Goal: Information Seeking & Learning: Learn about a topic

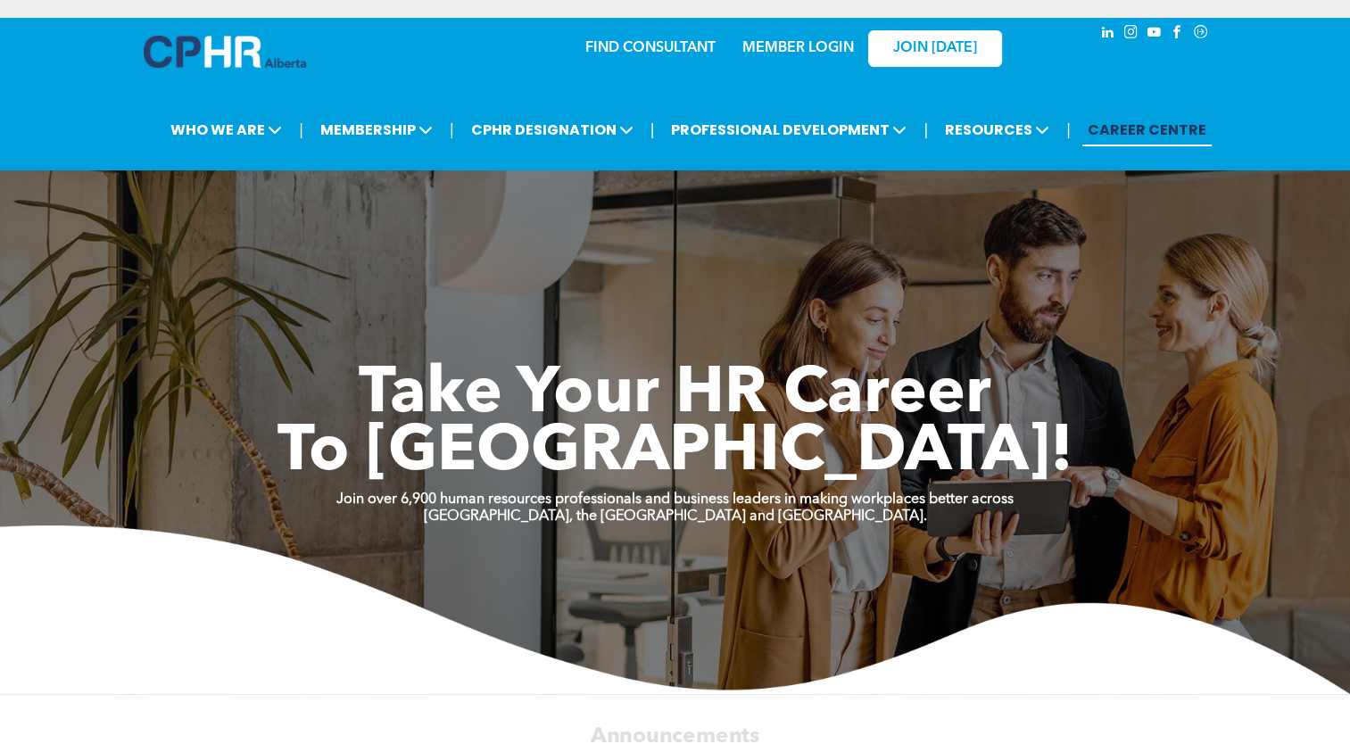
click at [788, 55] on link "MEMBER LOGIN" at bounding box center [799, 48] width 112 height 14
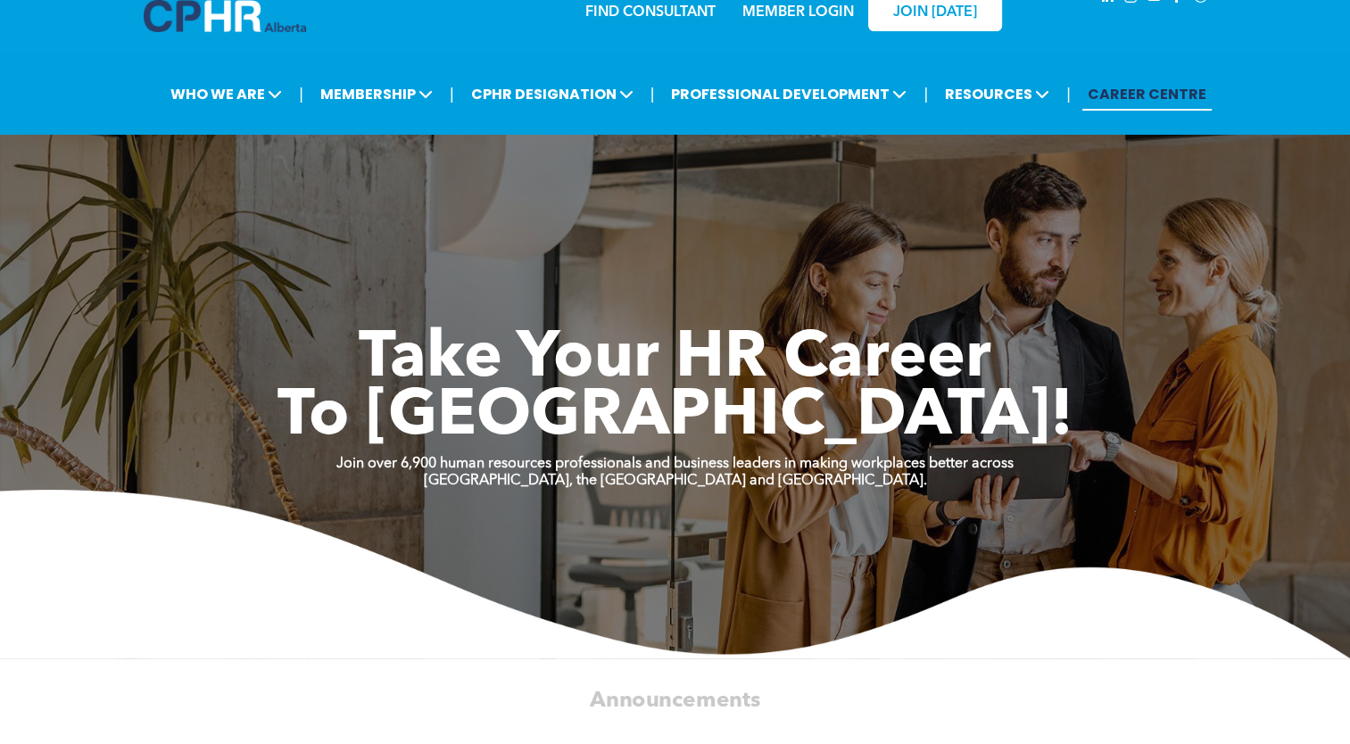
scroll to position [34, 0]
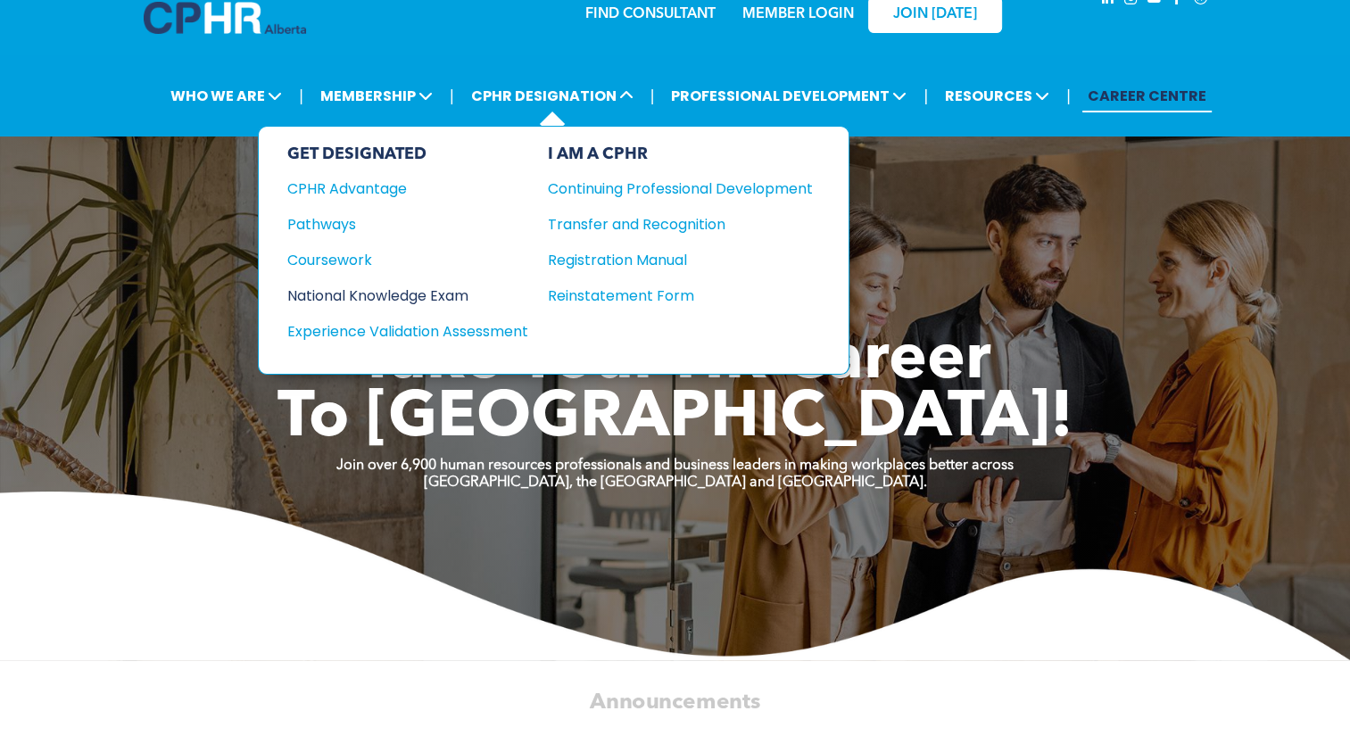
click at [439, 295] on div "National Knowledge Exam" at bounding box center [395, 296] width 217 height 22
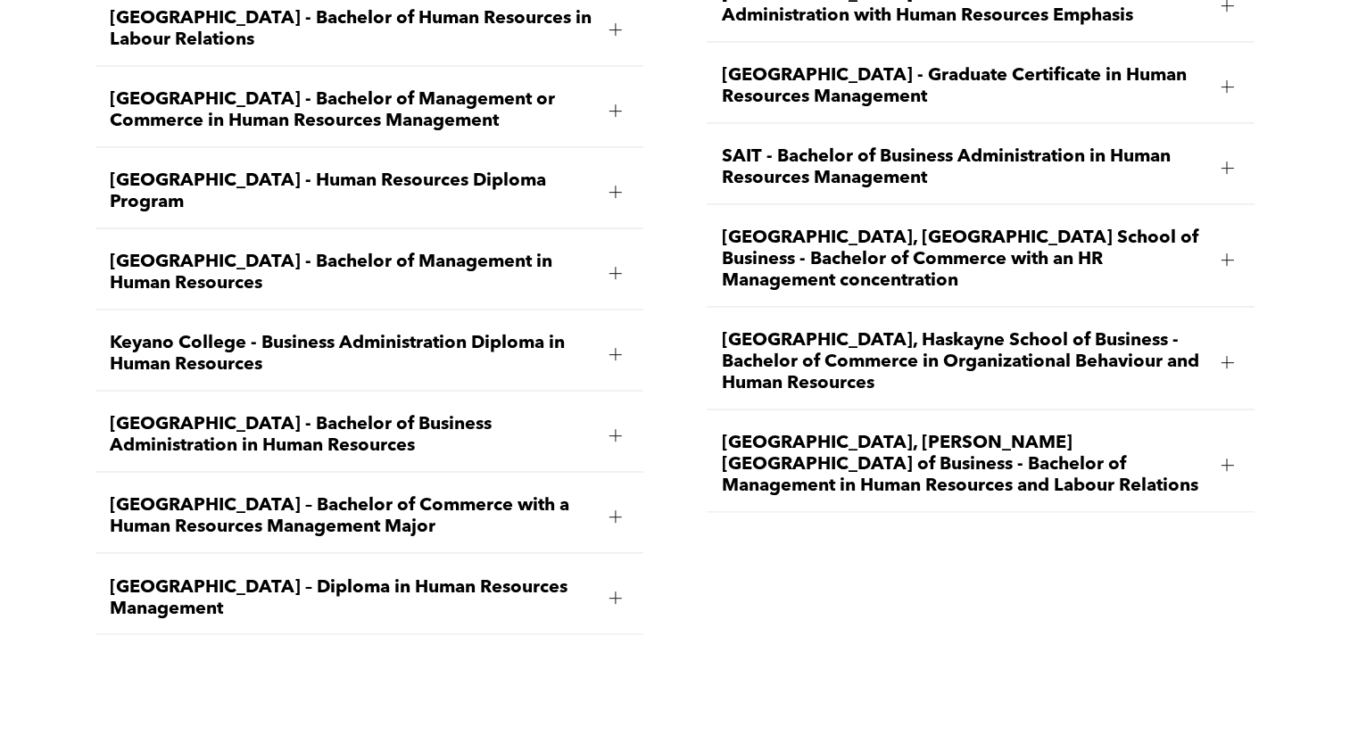
scroll to position [2781, 0]
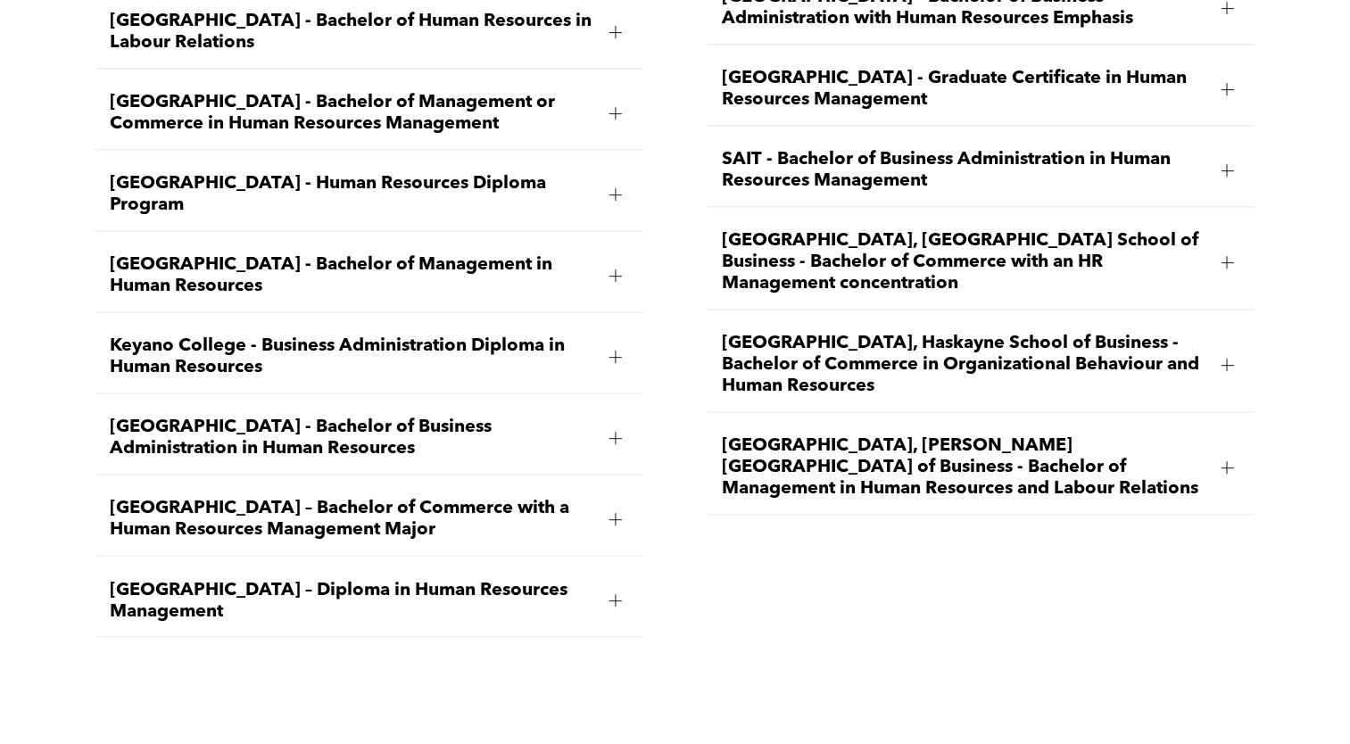
click at [975, 346] on span "[GEOGRAPHIC_DATA], Haskayne School of Business - Bachelor of Commerce in Organi…" at bounding box center [964, 365] width 486 height 64
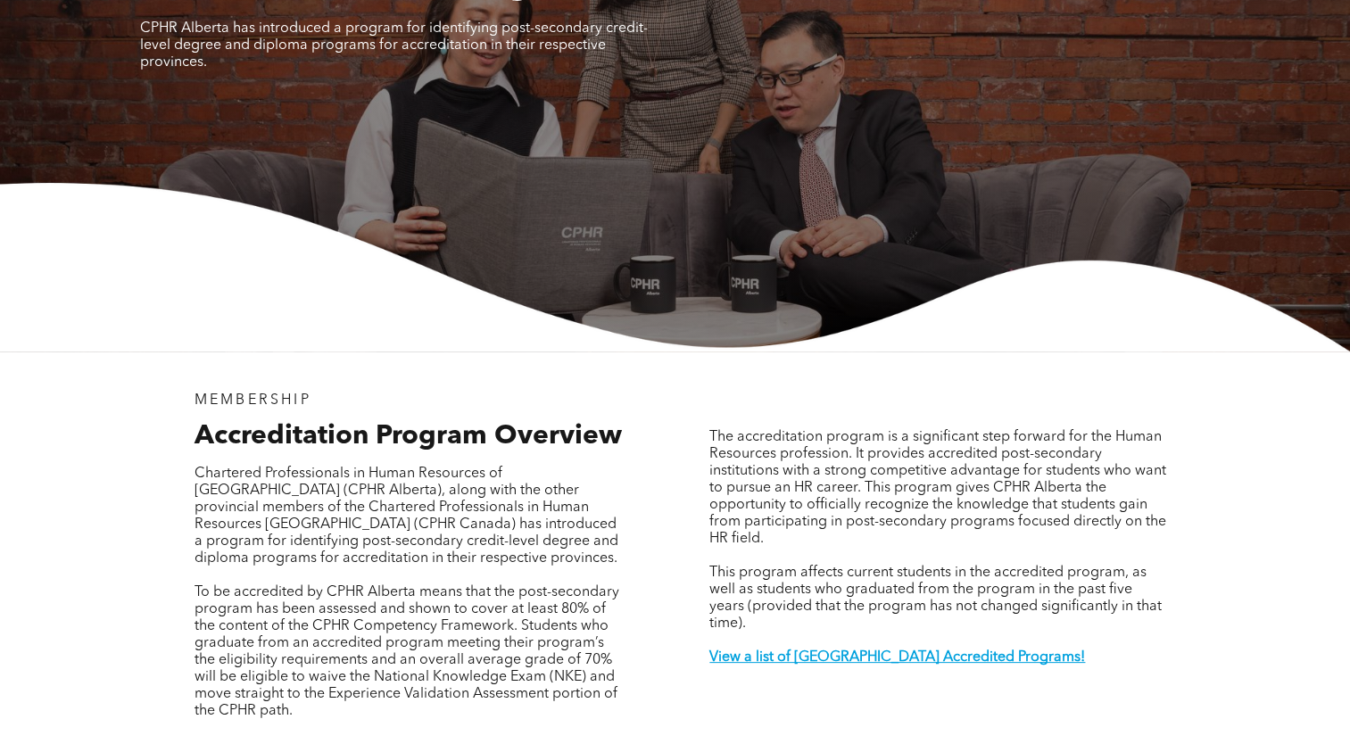
scroll to position [0, 0]
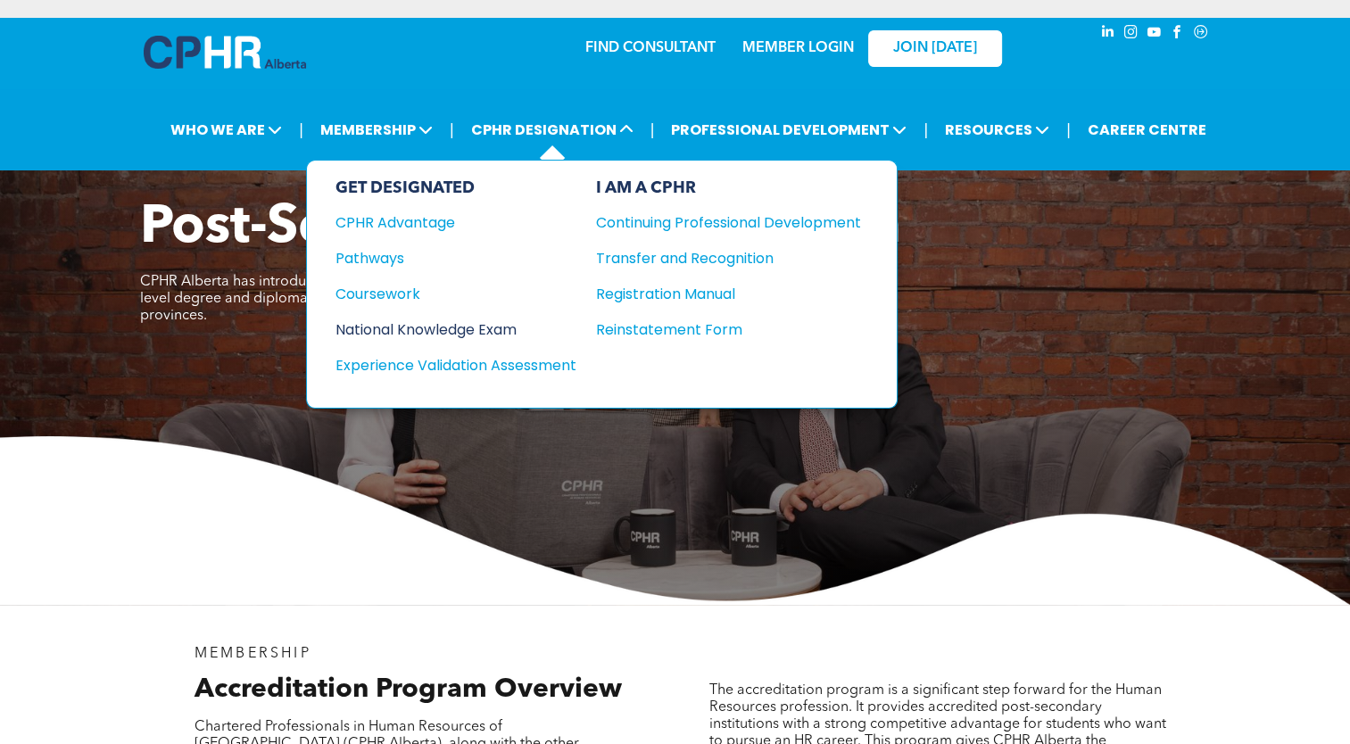
click at [491, 327] on div "National Knowledge Exam" at bounding box center [444, 330] width 217 height 22
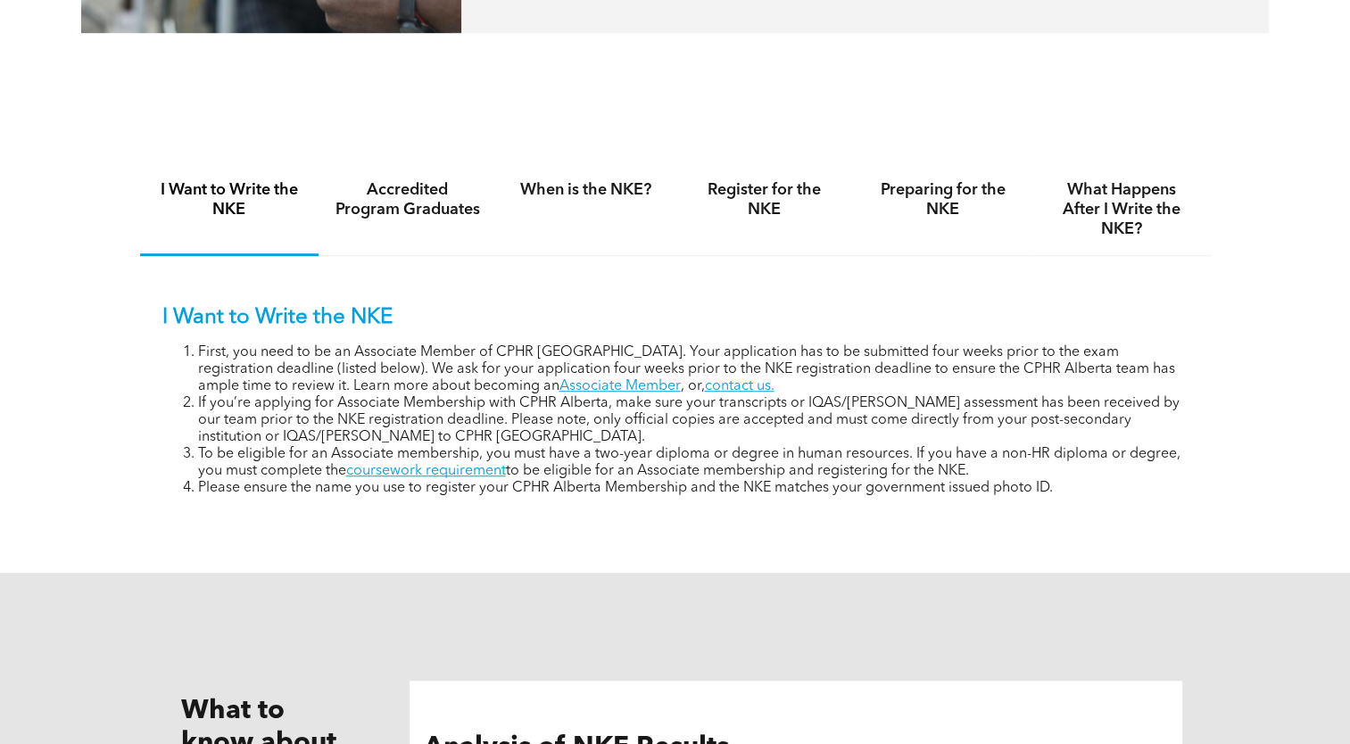
scroll to position [1124, 0]
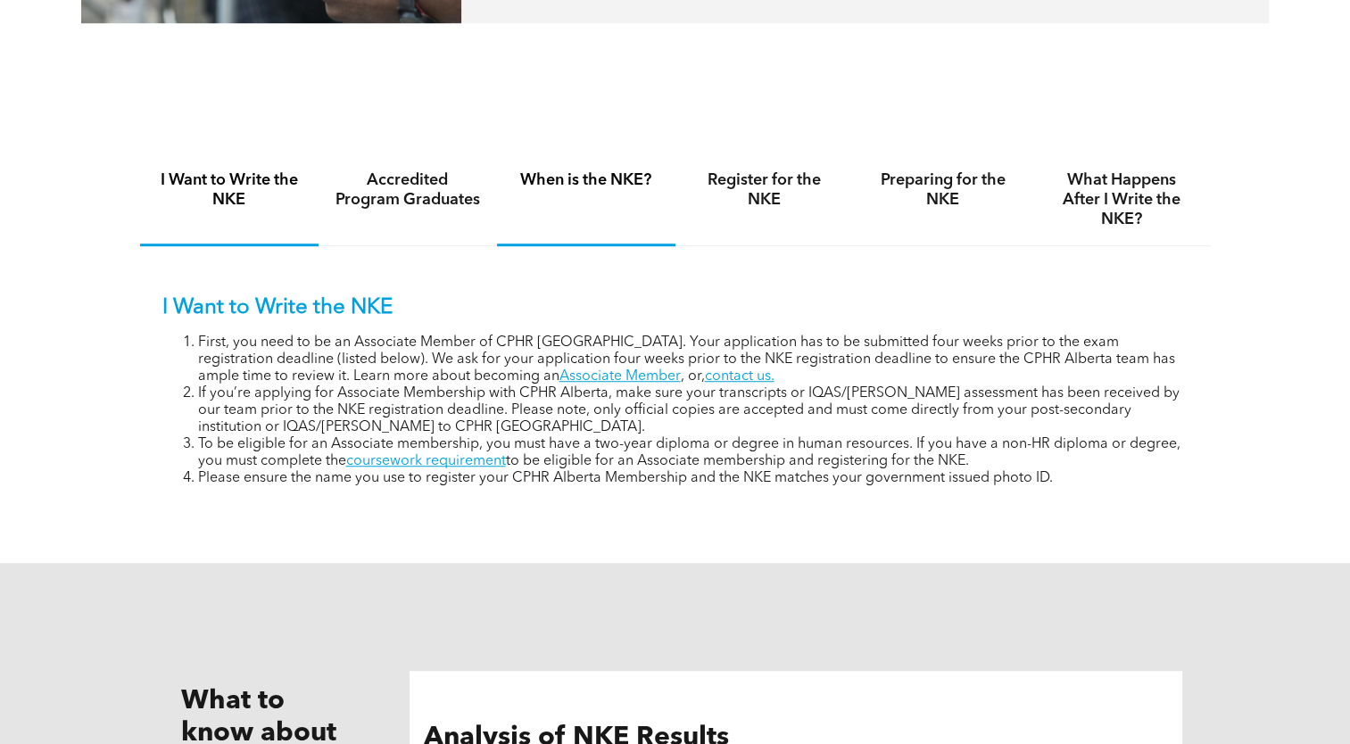
click at [619, 192] on div "When is the NKE?" at bounding box center [586, 200] width 179 height 92
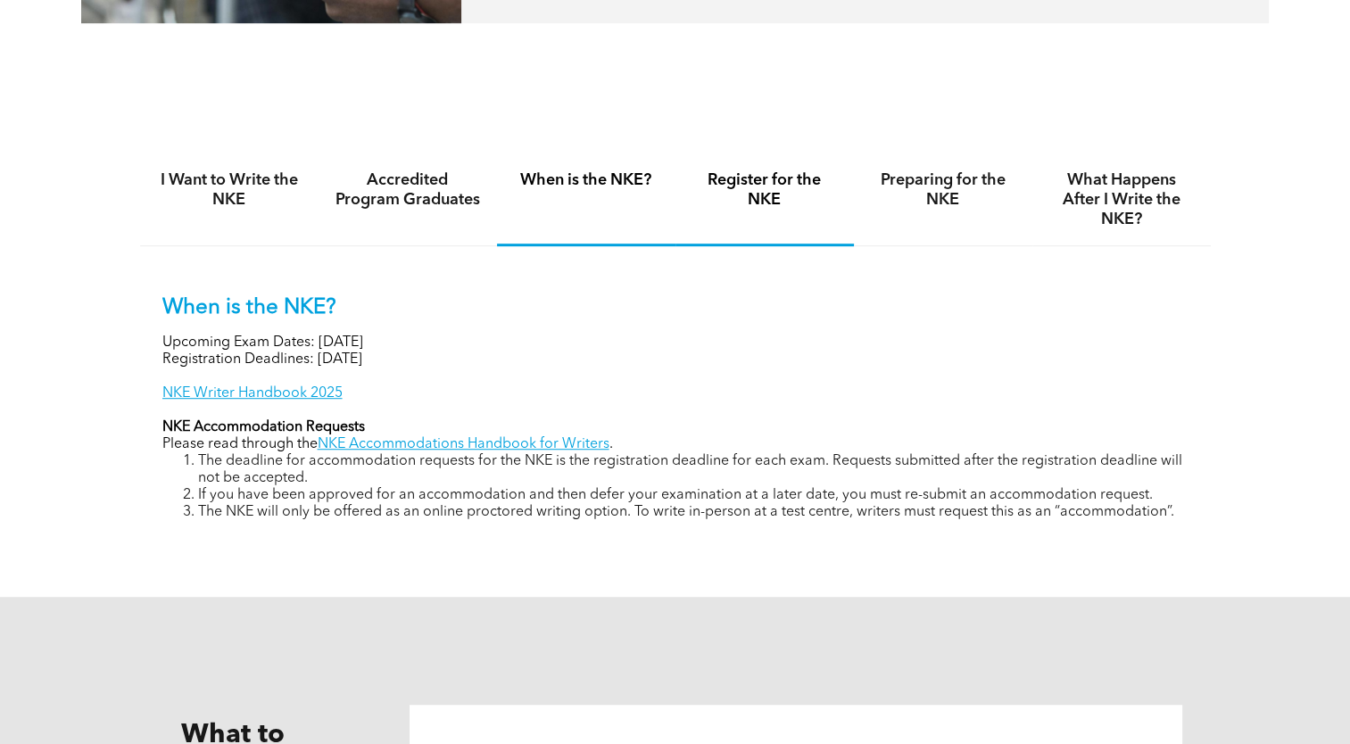
click at [780, 187] on h4 "Register for the NKE" at bounding box center [765, 189] width 146 height 39
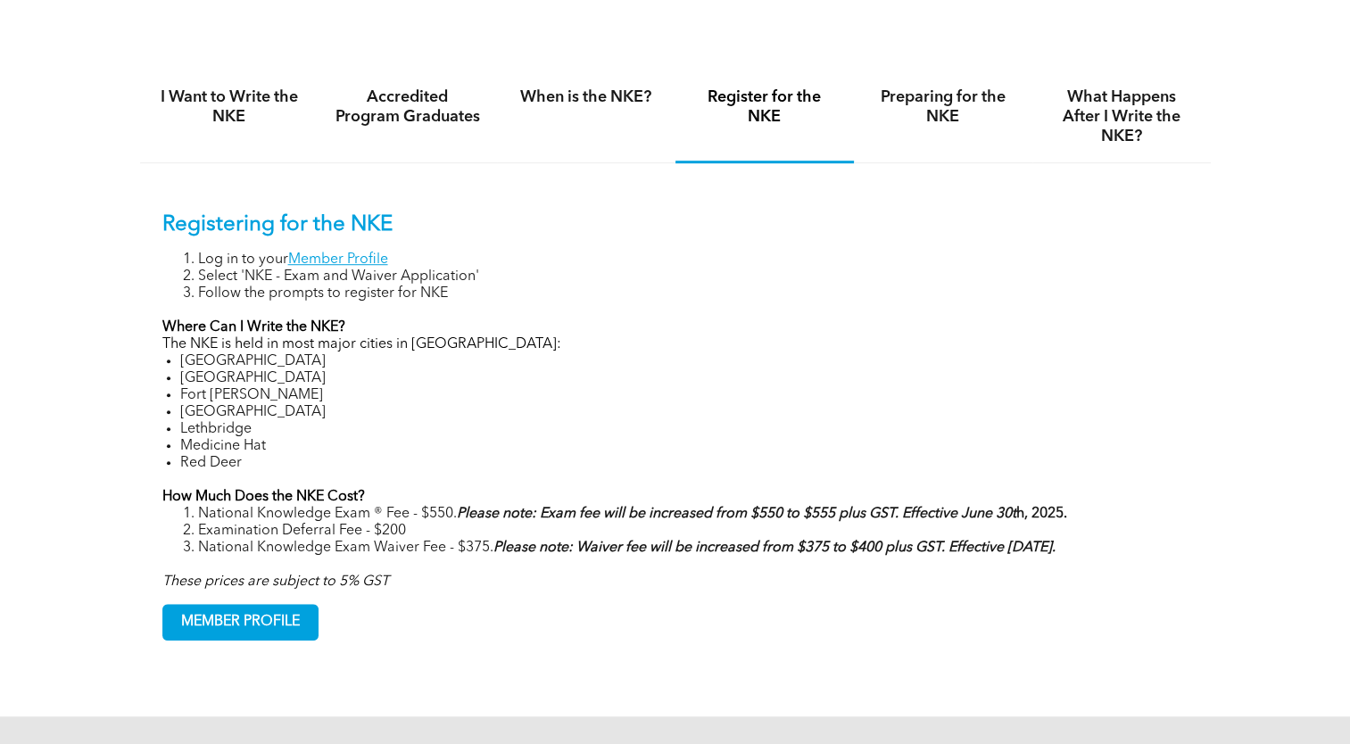
scroll to position [1206, 0]
click at [289, 623] on span "MEMBER PROFILE" at bounding box center [240, 623] width 154 height 35
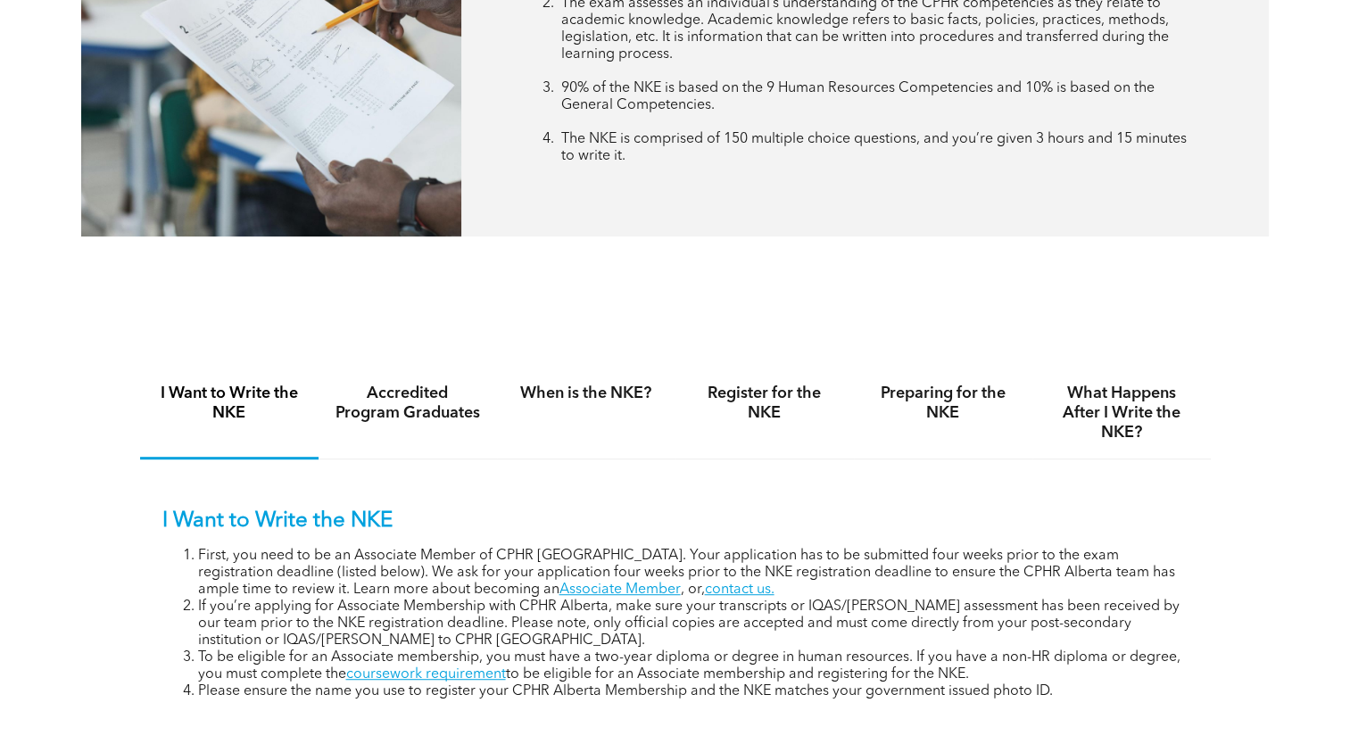
scroll to position [918, 0]
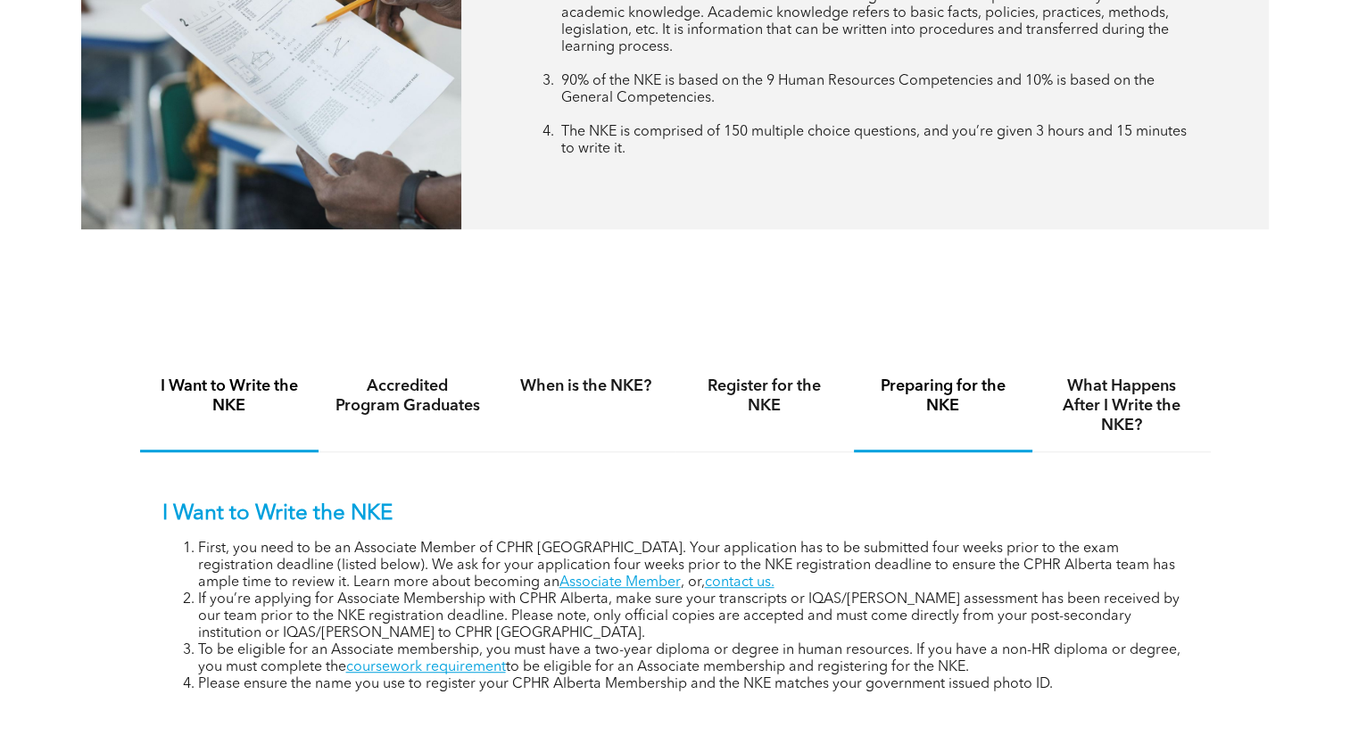
click at [907, 422] on div "Preparing for the NKE" at bounding box center [943, 407] width 179 height 92
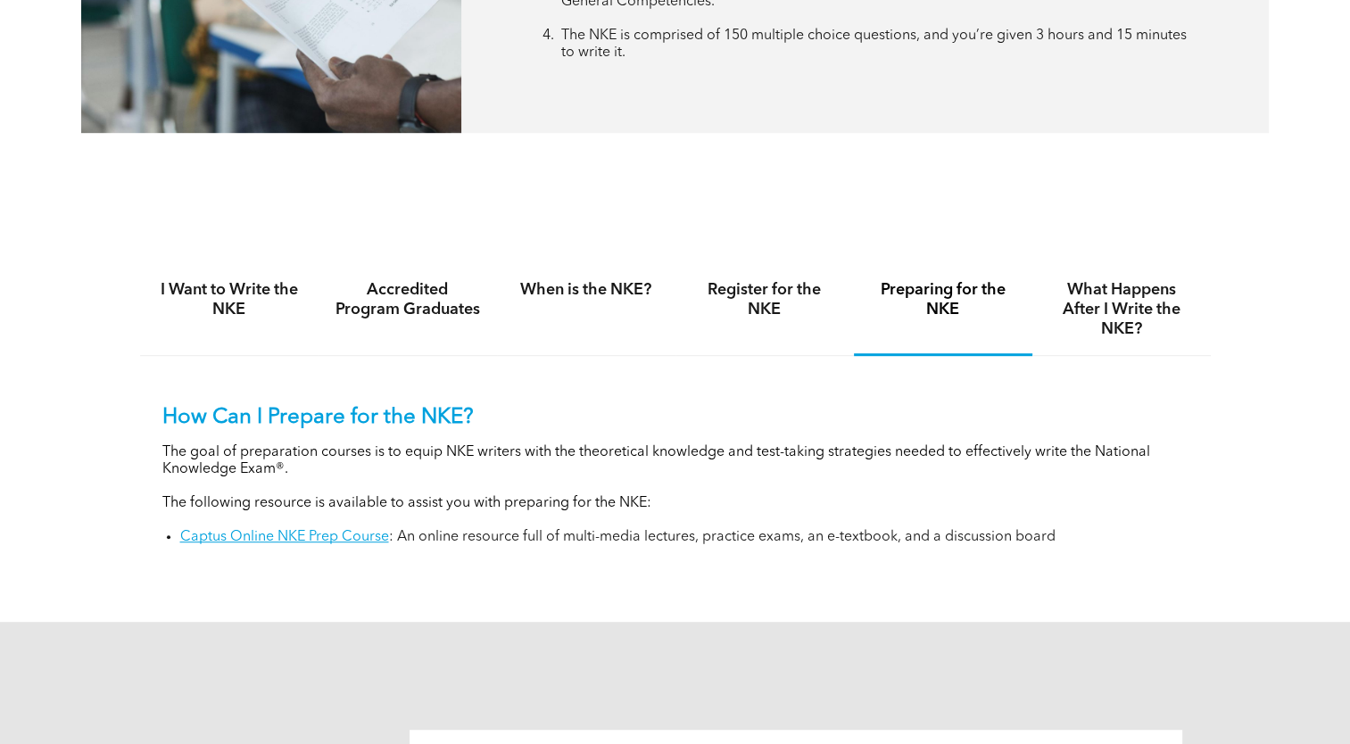
scroll to position [1014, 0]
click at [305, 535] on link "Captus Online NKE Prep Course" at bounding box center [284, 537] width 209 height 14
